Goal: Task Accomplishment & Management: Manage account settings

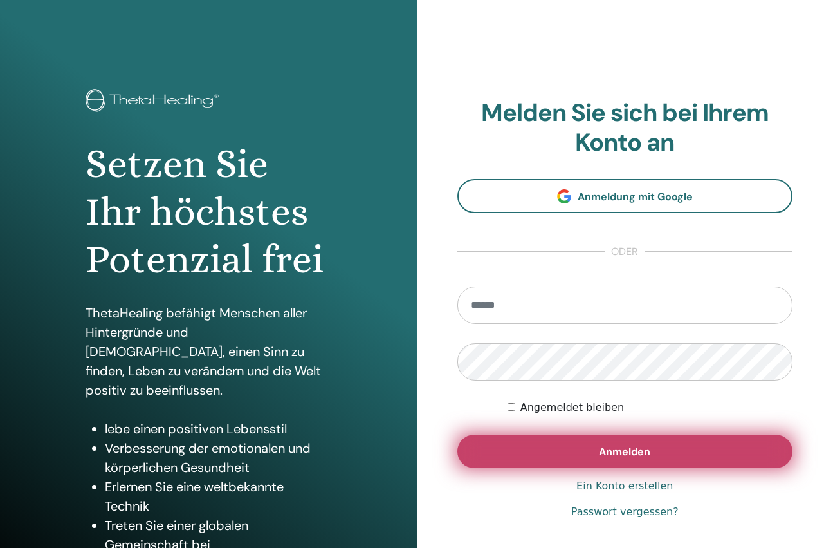
click at [656, 456] on button "Anmelden" at bounding box center [626, 450] width 336 height 33
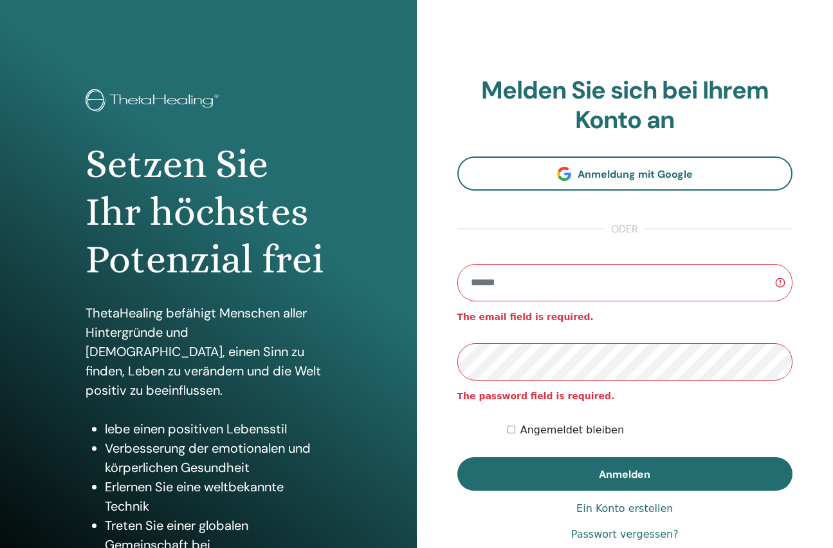
type input "**********"
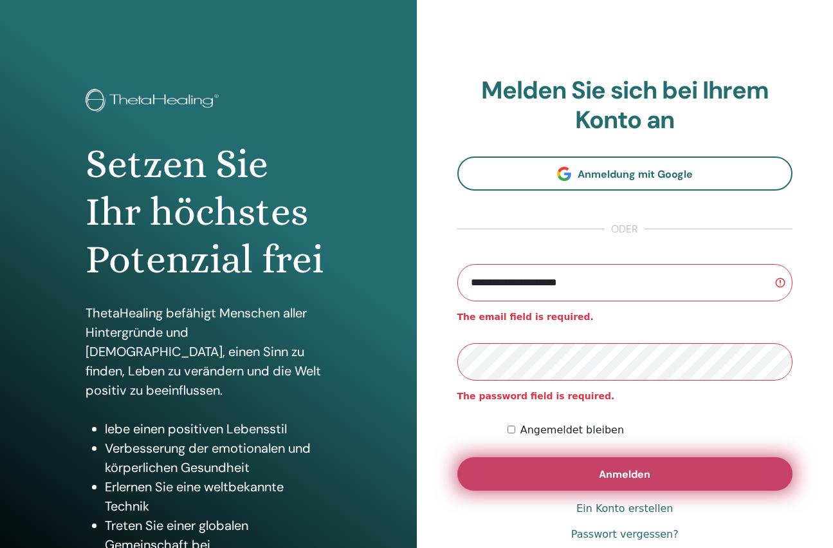
click at [615, 478] on span "Anmelden" at bounding box center [624, 474] width 51 height 14
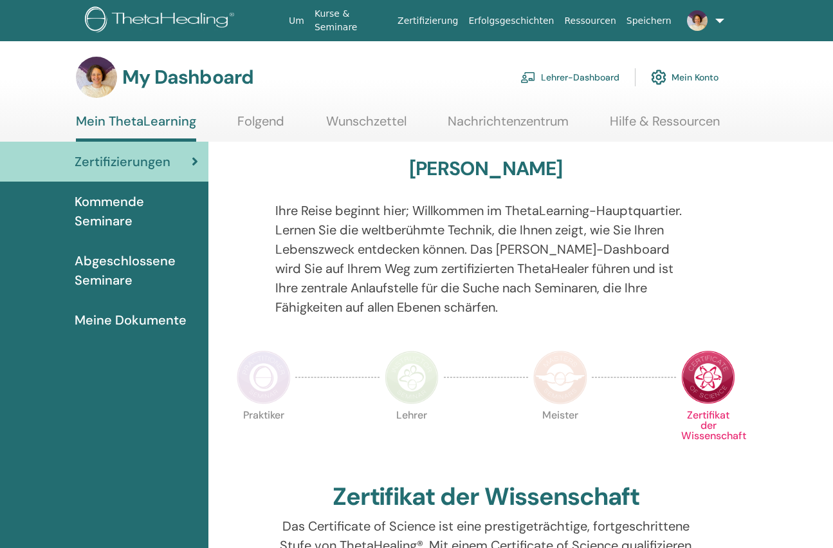
click at [617, 78] on link "Lehrer-Dashboard" at bounding box center [570, 77] width 99 height 28
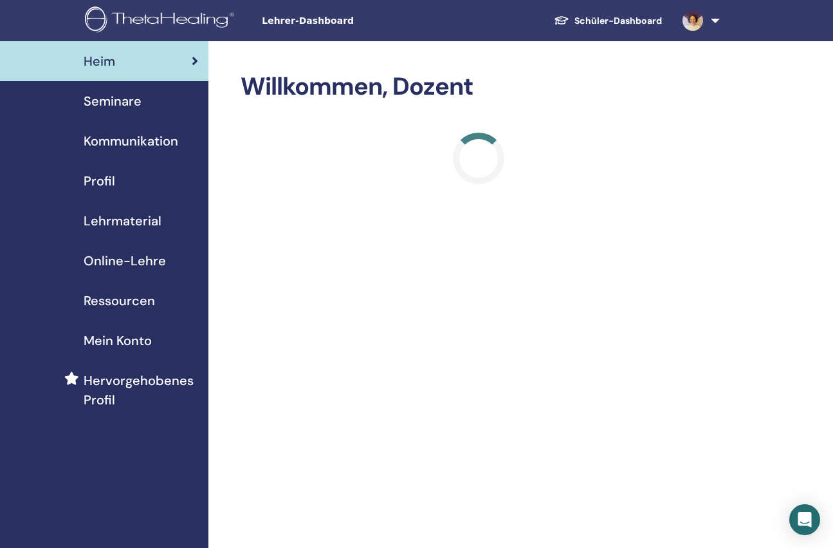
click at [98, 183] on span "Profil" at bounding box center [100, 180] width 32 height 19
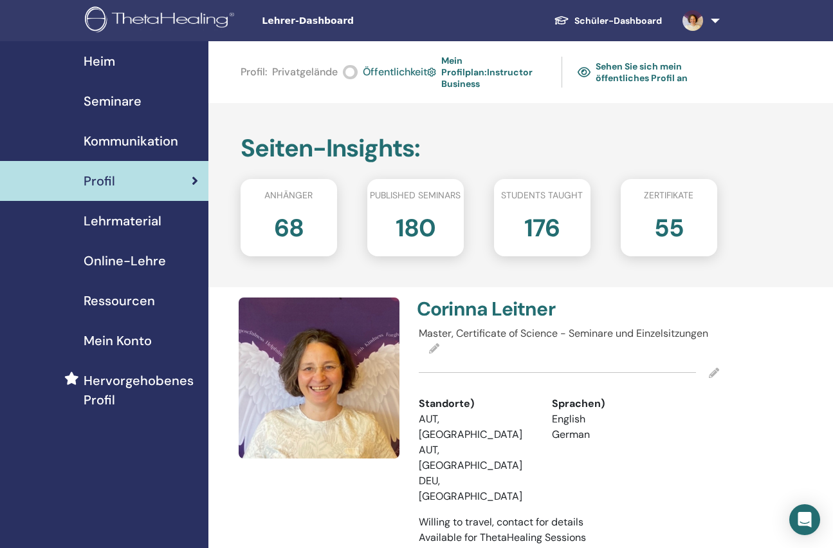
click at [108, 104] on span "Seminare" at bounding box center [113, 100] width 58 height 19
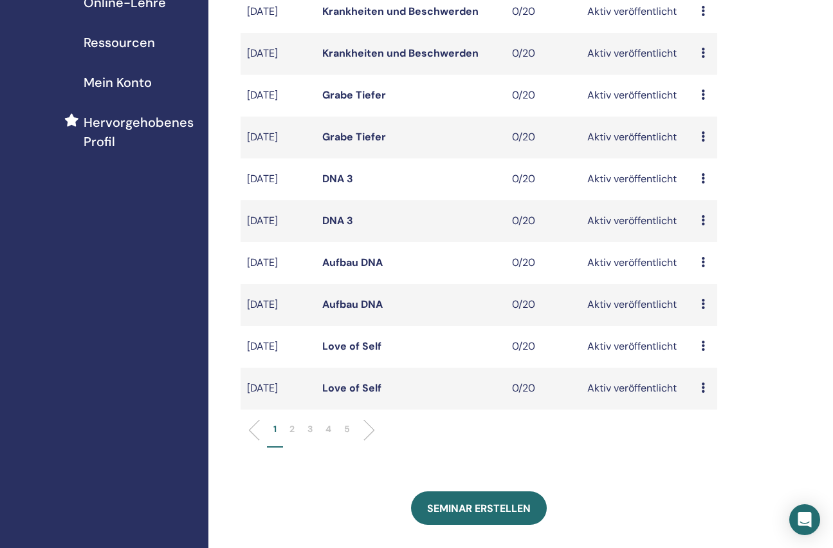
scroll to position [316, 0]
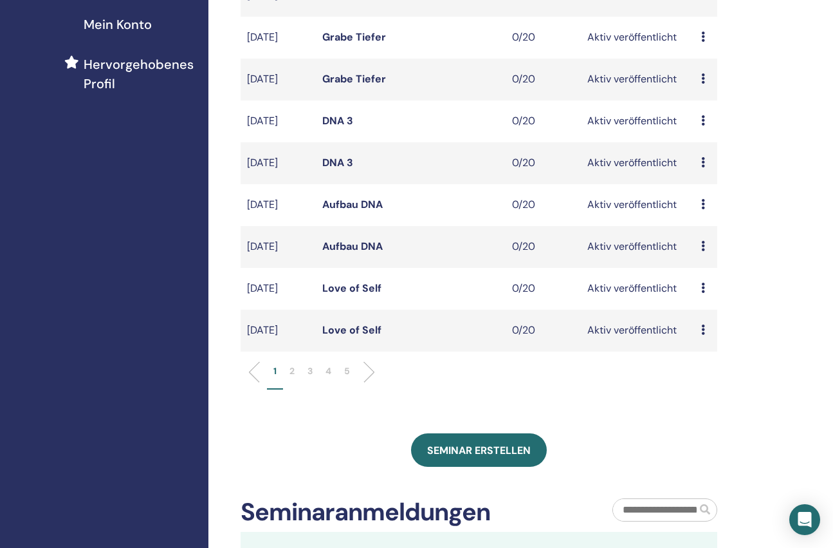
click at [313, 370] on li "3" at bounding box center [310, 376] width 18 height 25
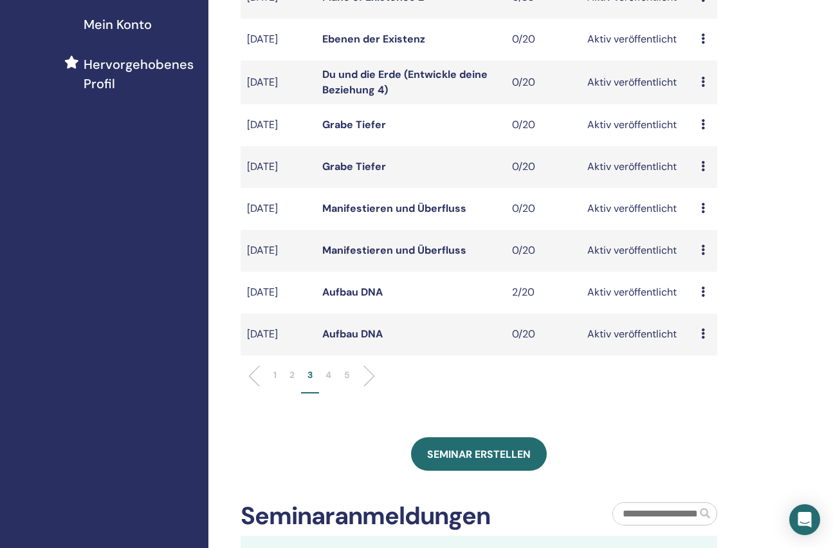
click at [703, 339] on icon at bounding box center [704, 333] width 4 height 10
click at [703, 411] on p "Absagen" at bounding box center [711, 409] width 52 height 15
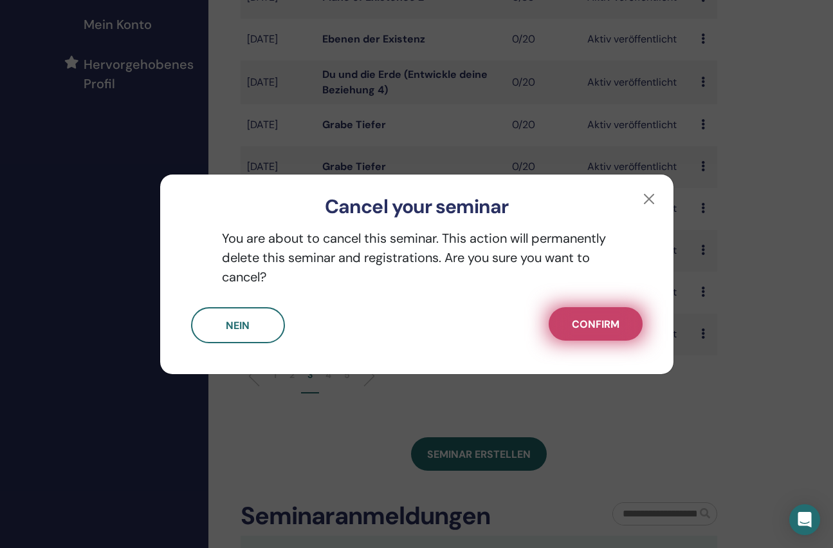
click at [590, 326] on span "Confirm" at bounding box center [596, 324] width 48 height 14
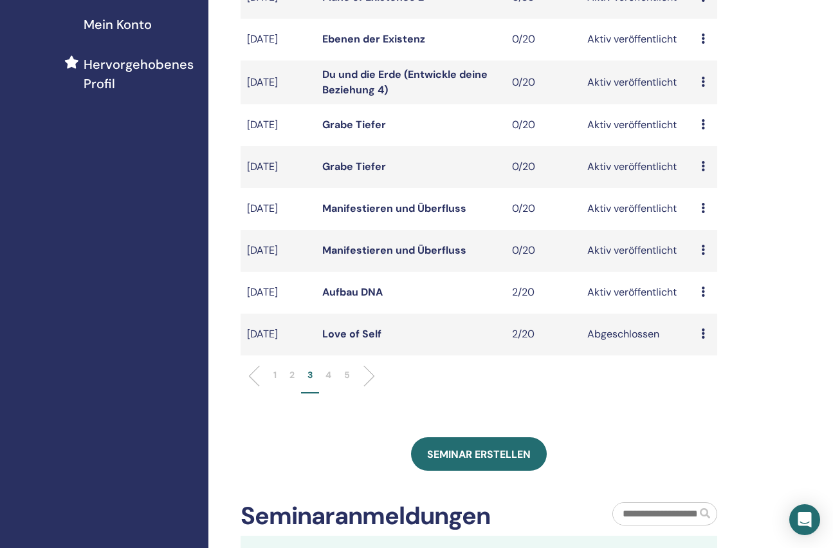
click at [361, 293] on link "Aufbau DNA" at bounding box center [352, 292] width 60 height 14
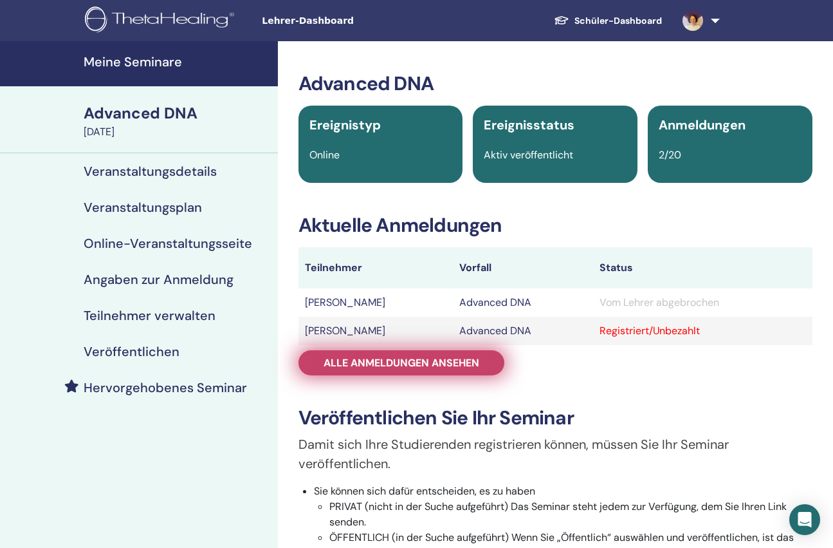
click at [388, 365] on span "Alle Anmeldungen ansehen" at bounding box center [402, 363] width 156 height 14
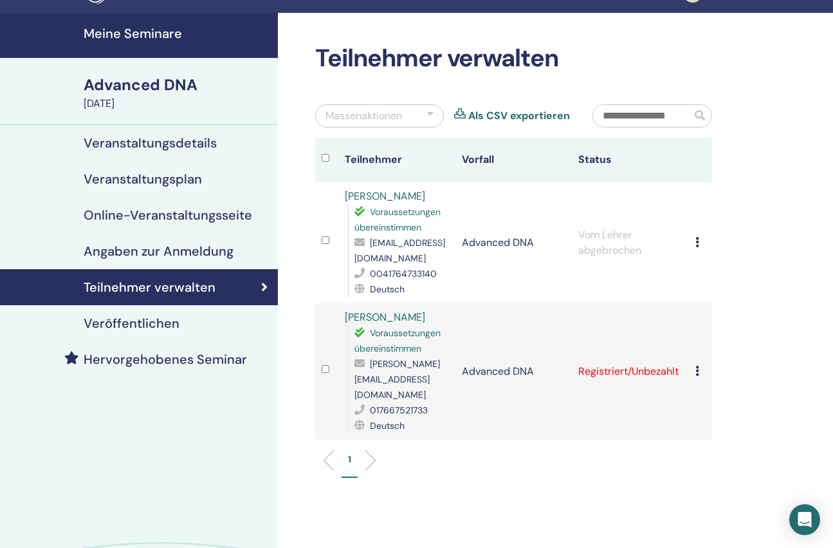
scroll to position [61, 0]
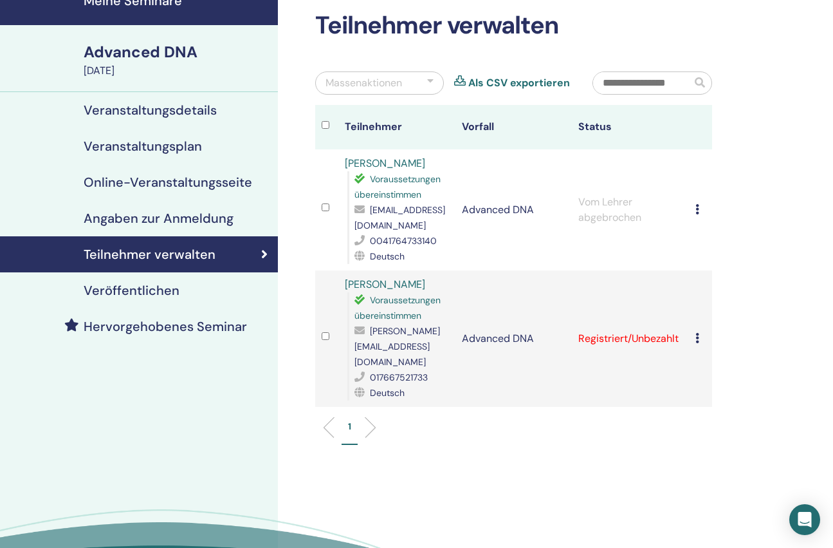
click at [698, 211] on icon at bounding box center [698, 209] width 4 height 10
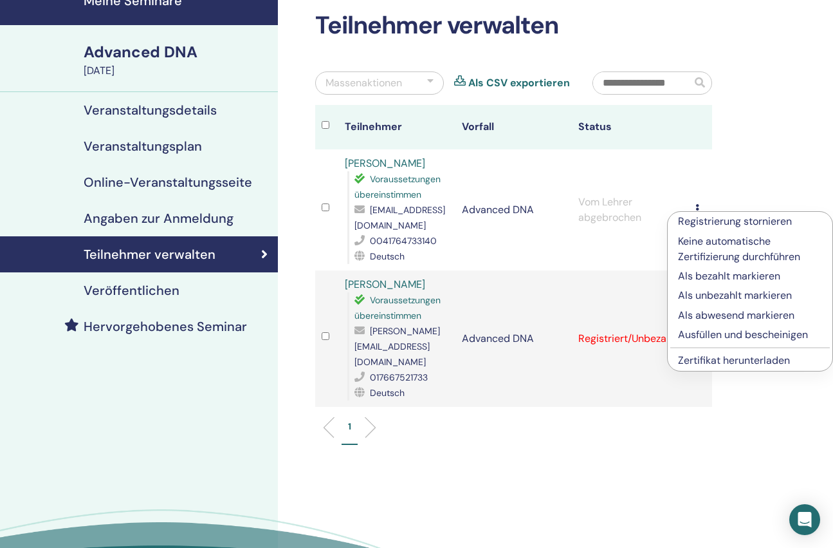
click at [628, 468] on div "Teilnehmer verwalten Massenaktionen Als CSV exportieren Teilnehmer Vorfall Stat…" at bounding box center [555, 309] width 555 height 658
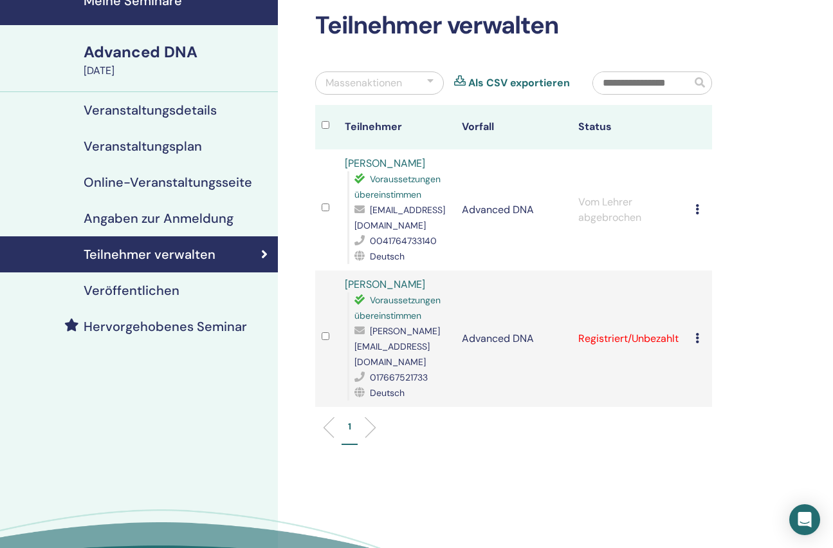
click at [696, 333] on icon at bounding box center [698, 338] width 4 height 10
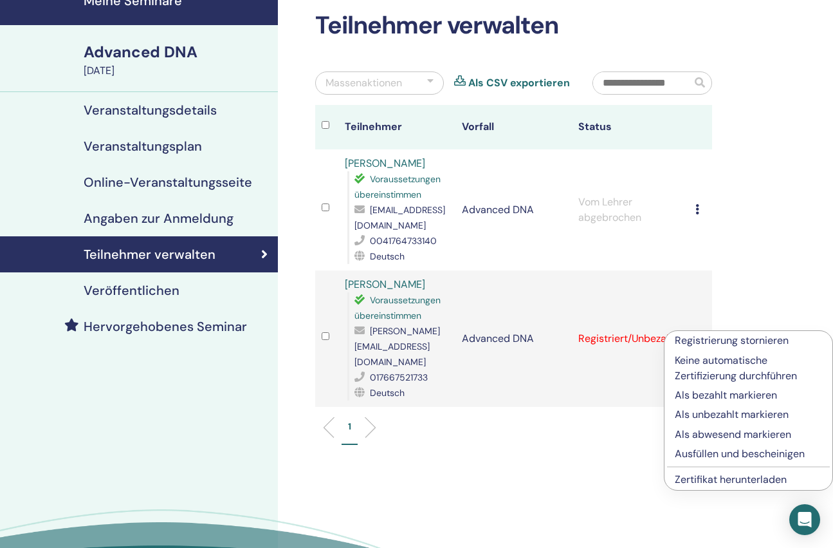
click at [727, 396] on p "Als bezahlt markieren" at bounding box center [748, 394] width 147 height 15
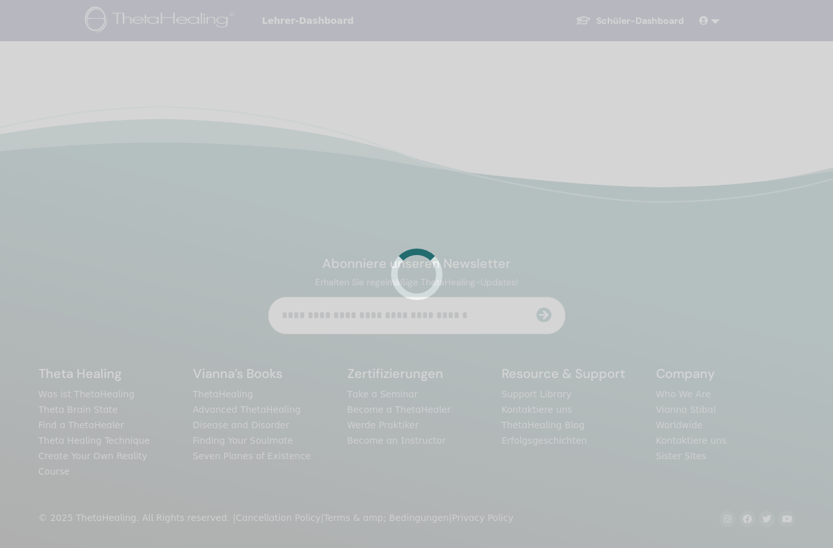
scroll to position [61, 0]
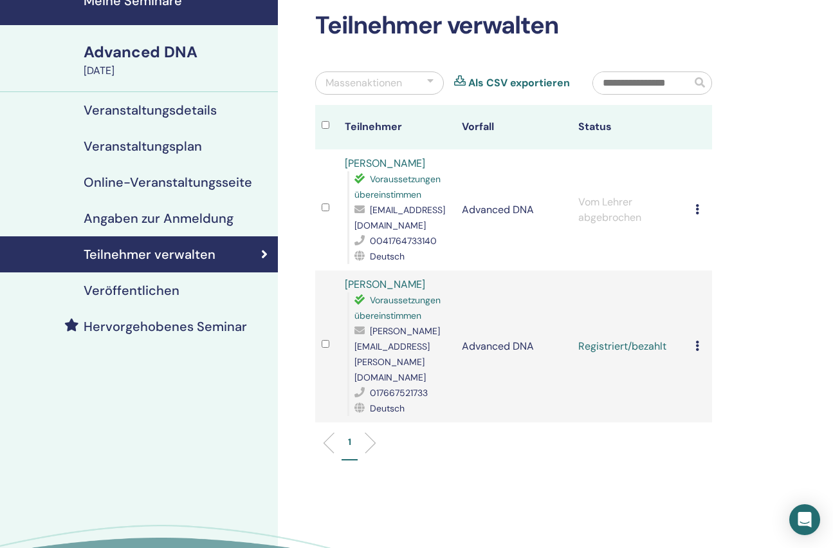
click at [698, 340] on icon at bounding box center [698, 345] width 4 height 10
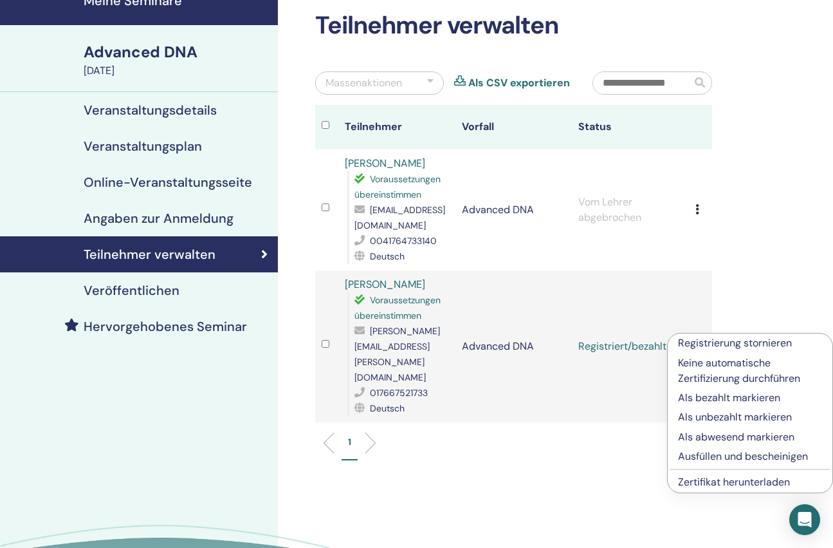
click at [702, 484] on link "Zertifikat herunterladen" at bounding box center [734, 482] width 112 height 14
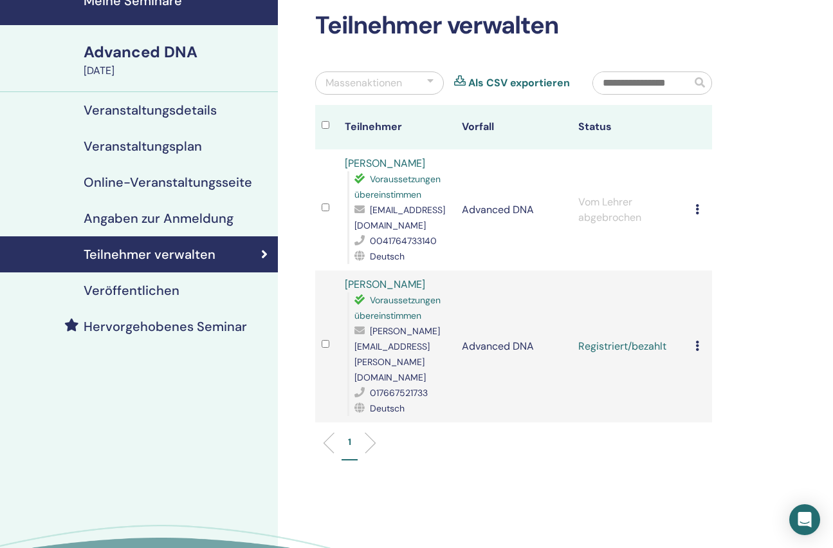
click at [698, 340] on icon at bounding box center [698, 345] width 4 height 10
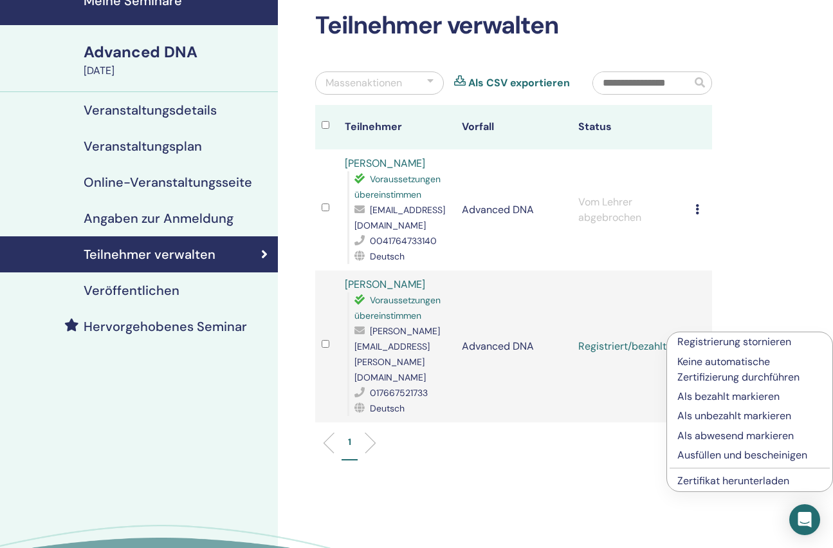
click at [754, 456] on p "Ausfüllen und bescheinigen" at bounding box center [750, 454] width 145 height 15
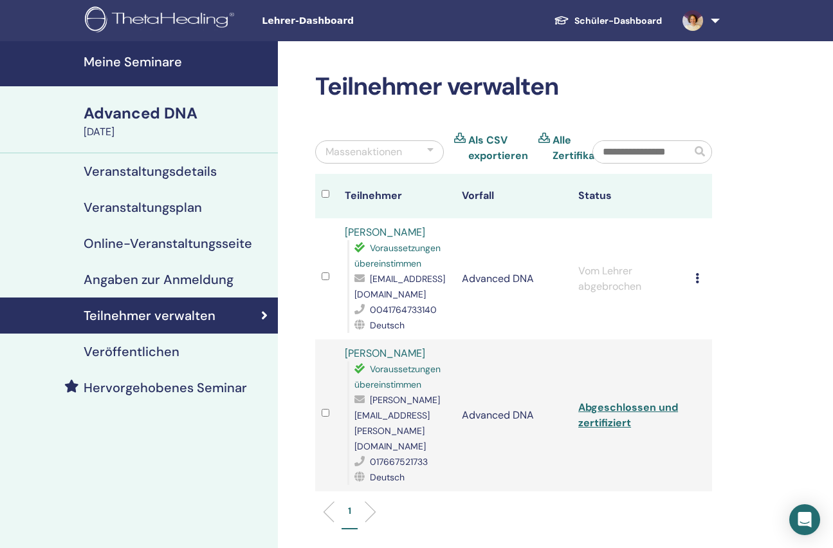
click at [594, 19] on link "Schüler-Dashboard" at bounding box center [608, 21] width 129 height 24
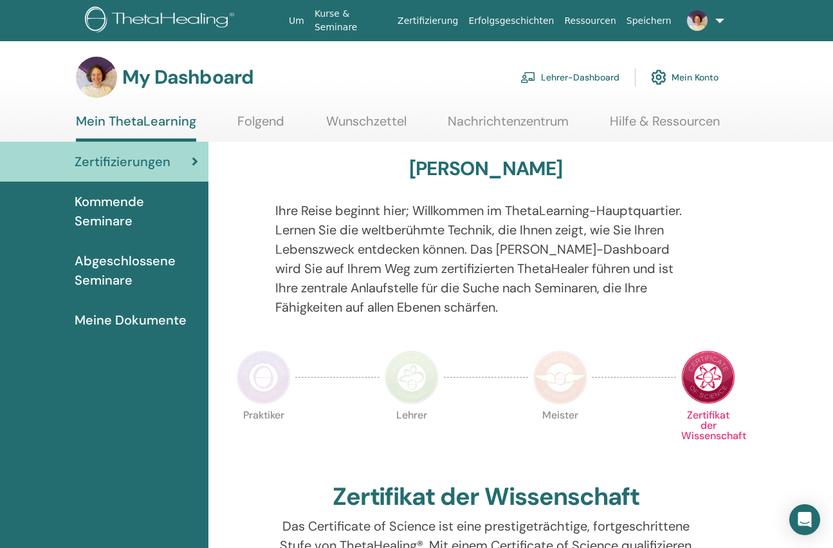
click at [578, 75] on link "Lehrer-Dashboard" at bounding box center [570, 77] width 99 height 28
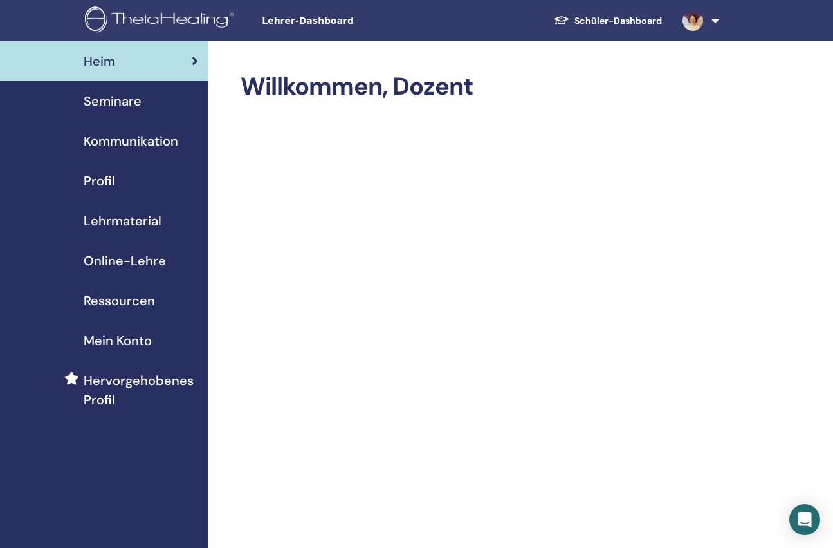
click at [105, 185] on span "Profil" at bounding box center [100, 180] width 32 height 19
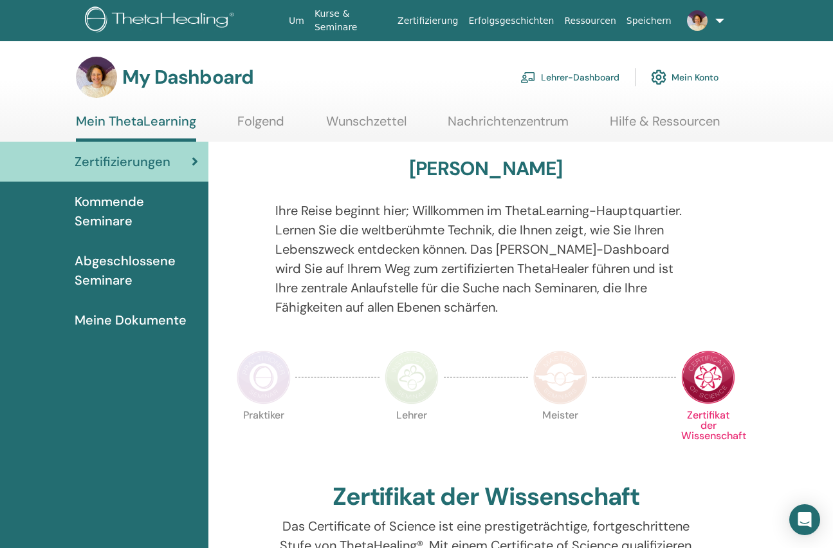
click at [595, 79] on link "Lehrer-Dashboard" at bounding box center [570, 77] width 99 height 28
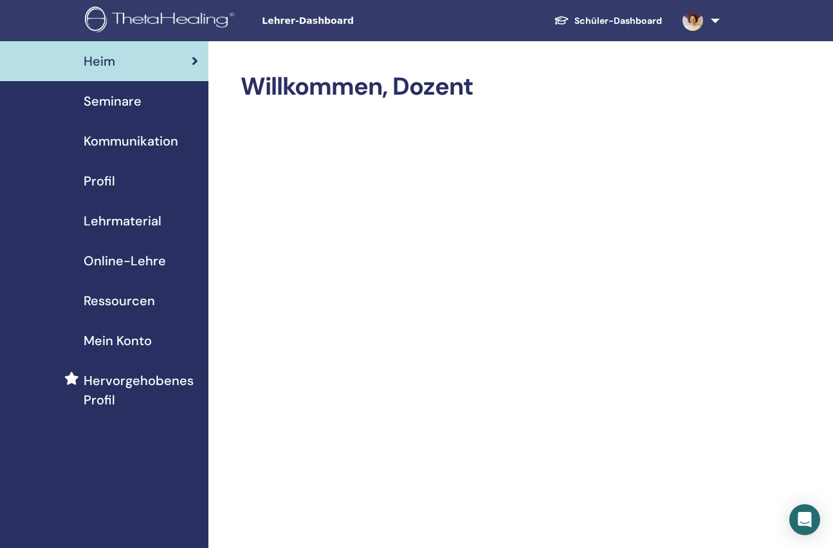
click at [122, 104] on span "Seminare" at bounding box center [113, 100] width 58 height 19
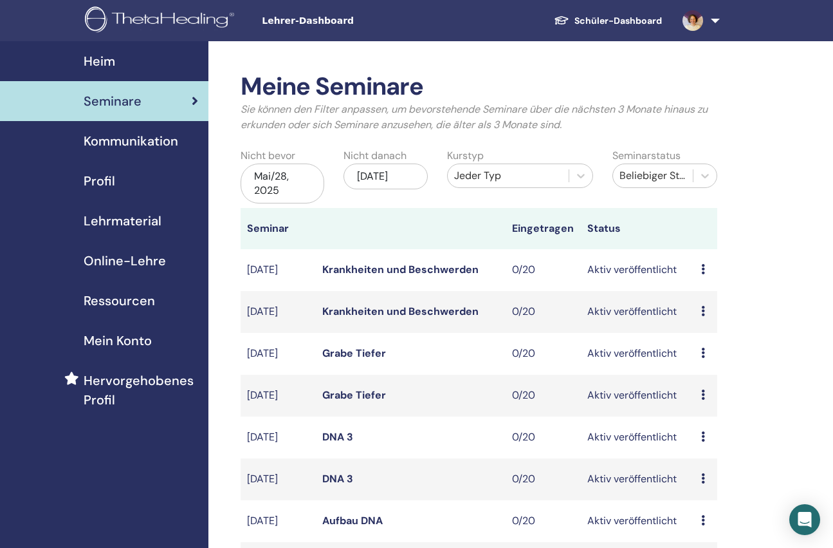
scroll to position [322, 0]
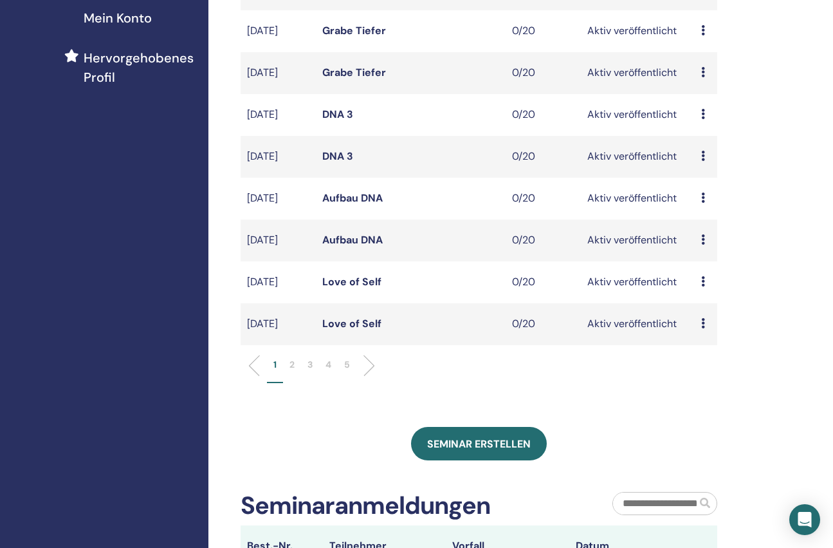
click at [290, 365] on p "2" at bounding box center [292, 365] width 5 height 14
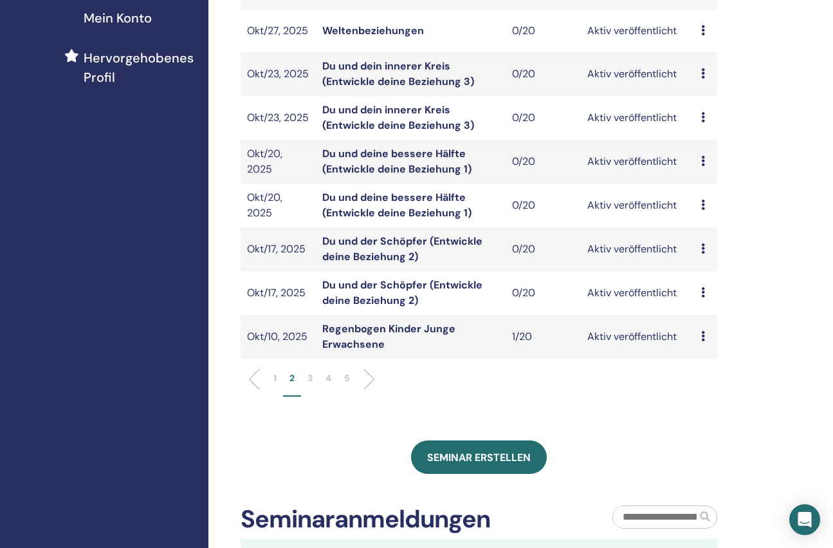
click at [310, 374] on p "3" at bounding box center [310, 378] width 5 height 14
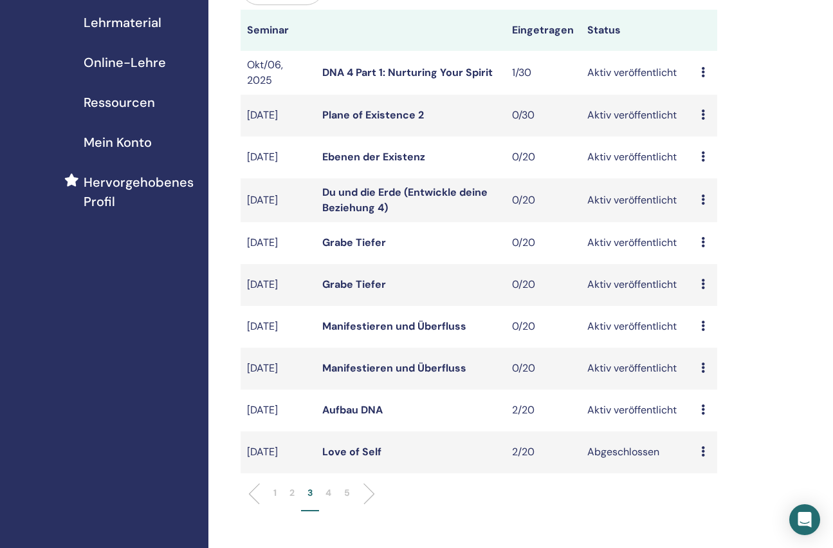
scroll to position [198, 0]
click at [412, 66] on link "DNA 4 Part 1: Nurturing Your Spirit" at bounding box center [407, 73] width 171 height 14
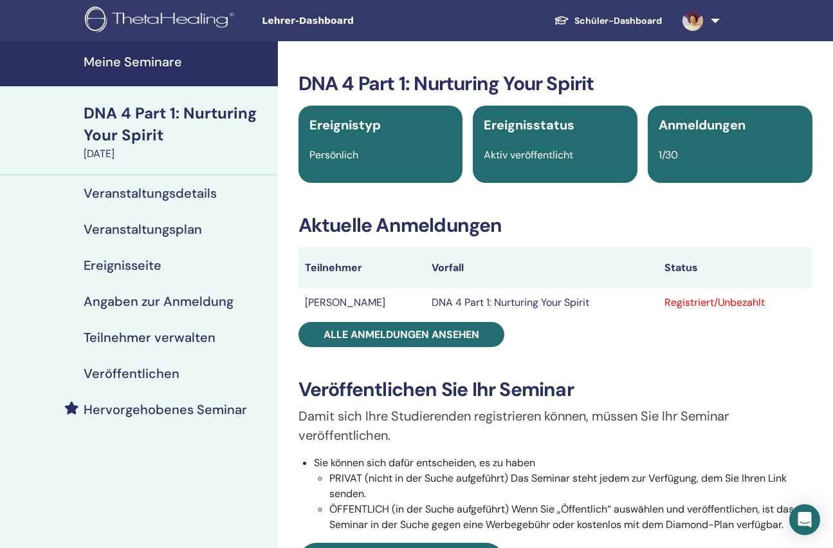
click at [131, 234] on h4 "Veranstaltungsplan" at bounding box center [143, 228] width 118 height 15
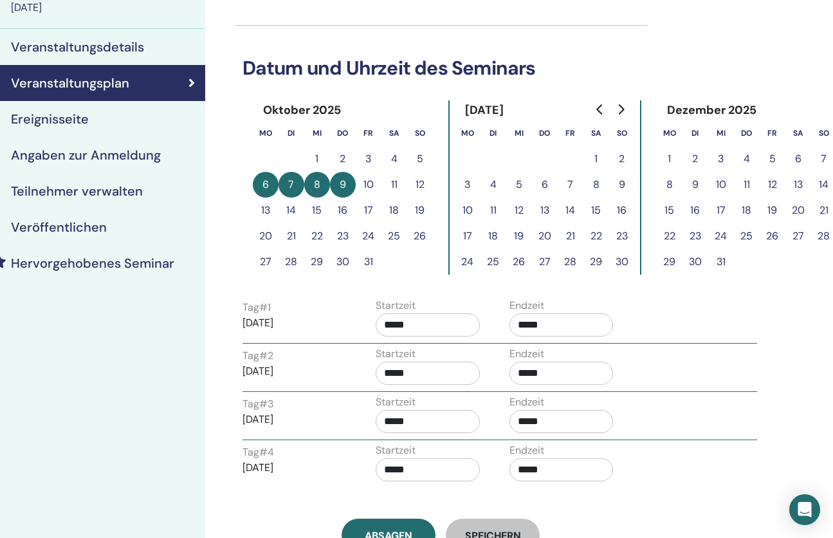
scroll to position [65, 73]
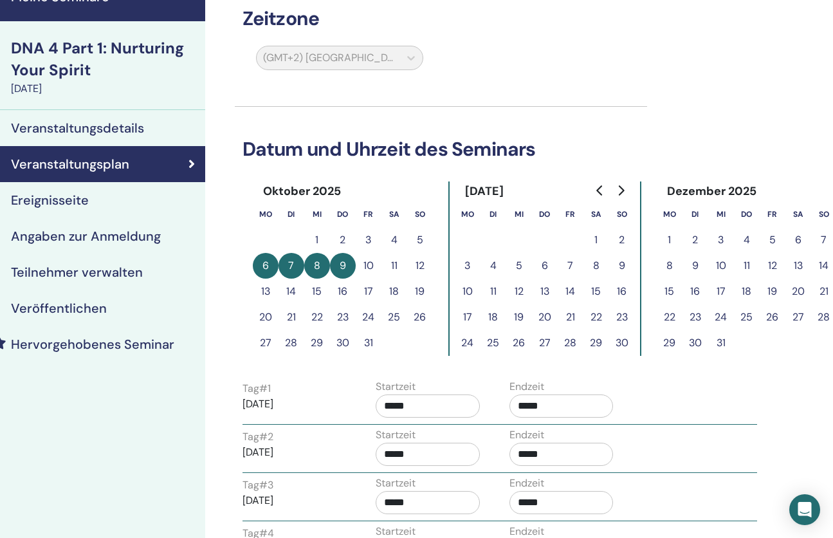
click at [367, 261] on button "10" at bounding box center [369, 266] width 26 height 26
click at [397, 265] on button "11" at bounding box center [395, 266] width 26 height 26
click at [422, 263] on button "12" at bounding box center [420, 266] width 26 height 26
click at [344, 293] on button "16" at bounding box center [343, 292] width 26 height 26
click at [281, 312] on button "21" at bounding box center [292, 317] width 26 height 26
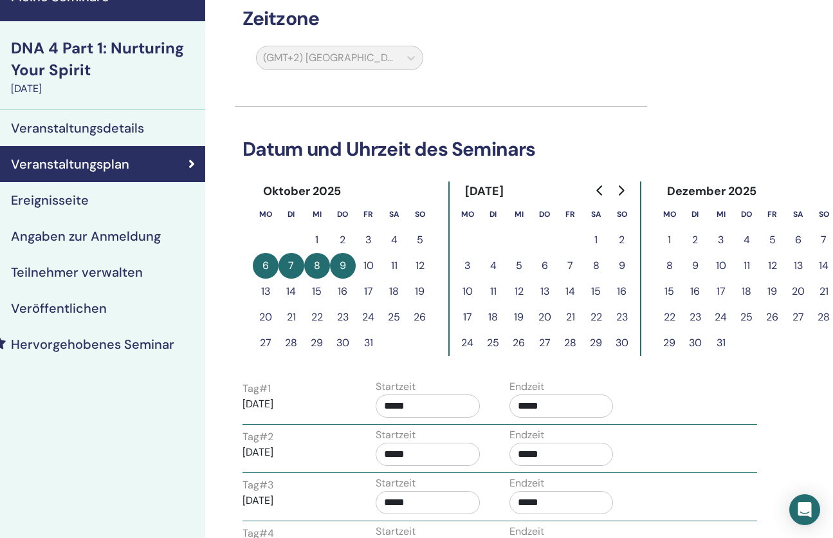
click at [334, 333] on button "30" at bounding box center [343, 343] width 26 height 26
click at [423, 56] on div "(GMT+2) [GEOGRAPHIC_DATA]/[GEOGRAPHIC_DATA]" at bounding box center [339, 61] width 183 height 30
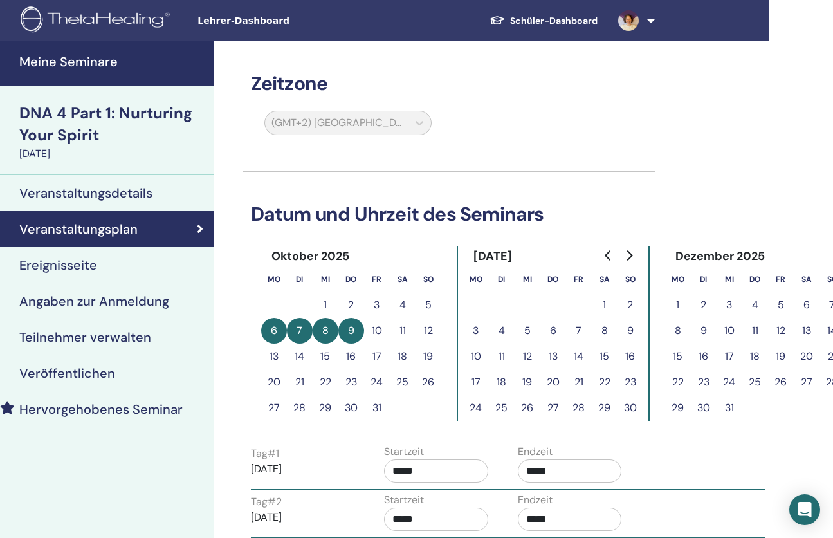
scroll to position [0, 6]
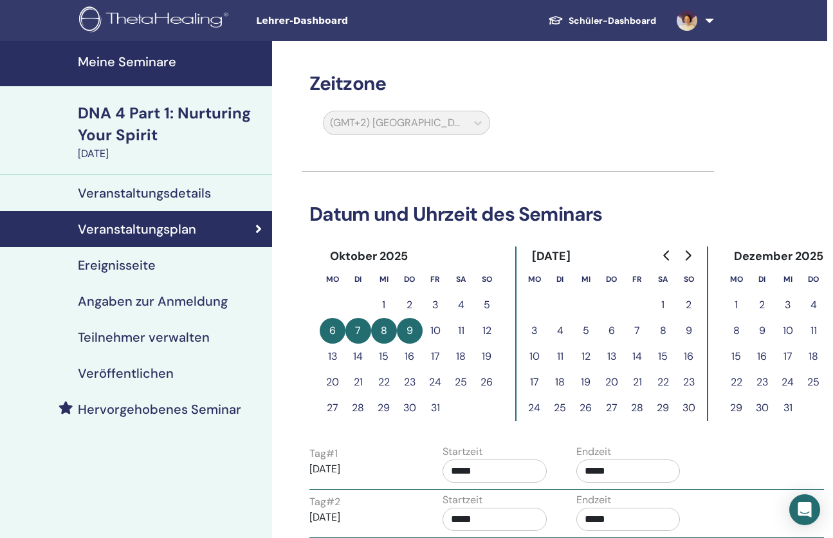
click at [180, 194] on h4 "Veranstaltungsdetails" at bounding box center [144, 192] width 133 height 15
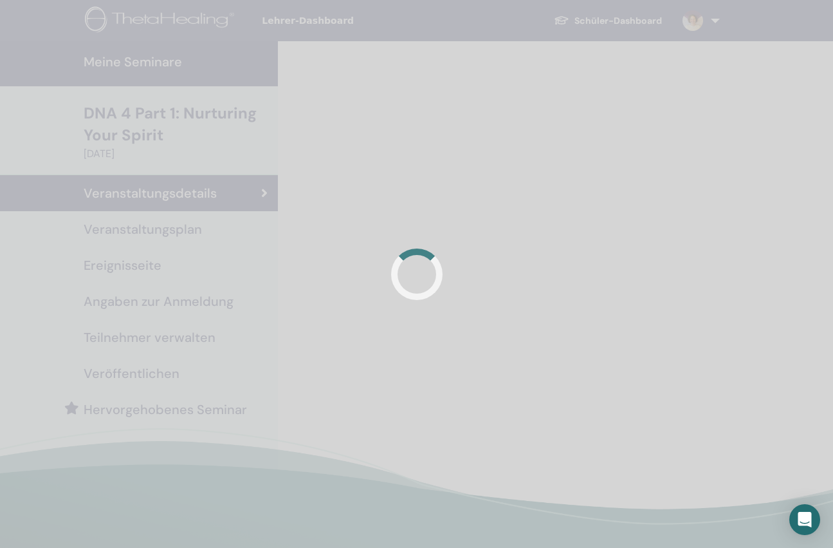
click at [35, 366] on div at bounding box center [416, 274] width 833 height 548
click at [129, 388] on div at bounding box center [416, 274] width 833 height 548
